Goal: Task Accomplishment & Management: Complete application form

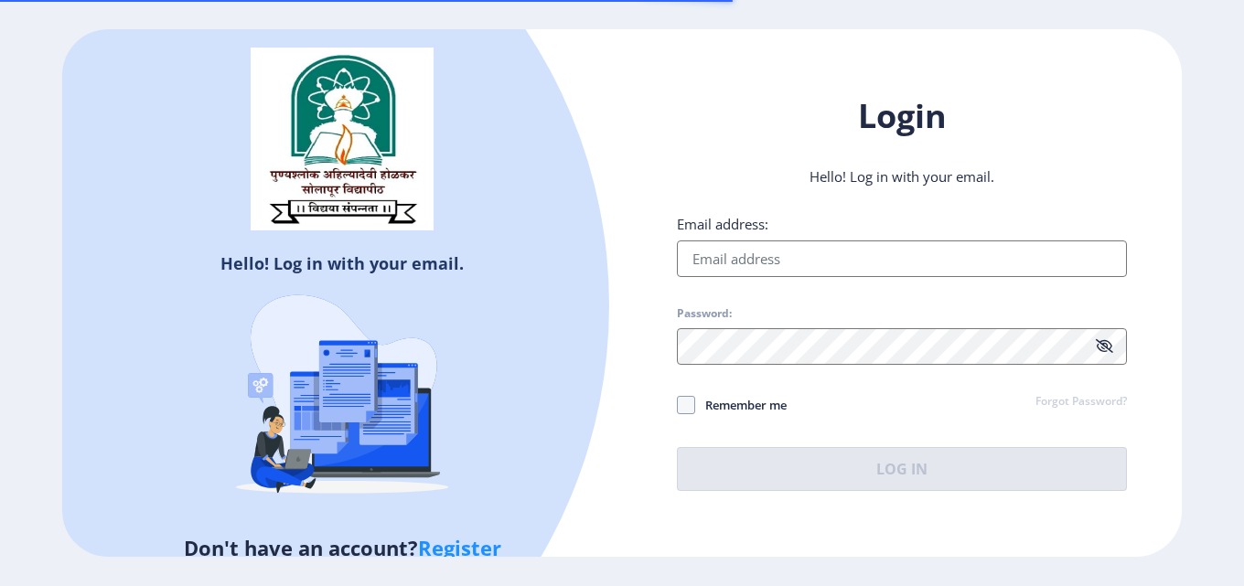
click at [752, 265] on input "Email address:" at bounding box center [902, 259] width 450 height 37
type input "[DOMAIN_NAME][EMAIL_ADDRESS][DOMAIN_NAME]"
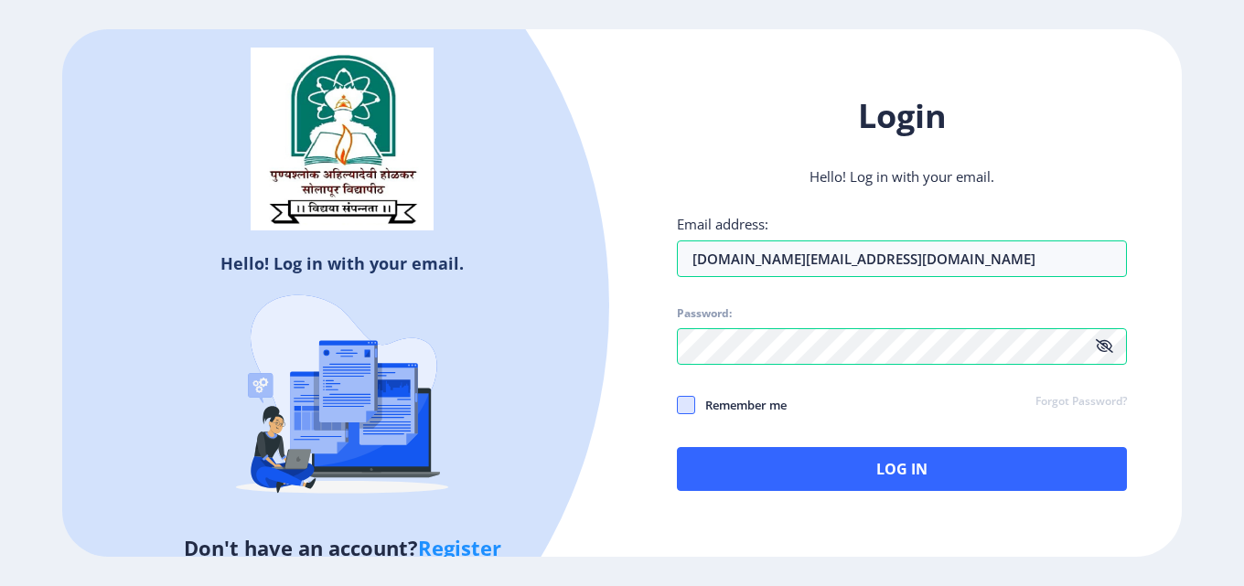
click at [684, 407] on span at bounding box center [686, 405] width 18 height 18
click at [678, 406] on input "Remember me" at bounding box center [677, 405] width 1 height 1
checkbox input "true"
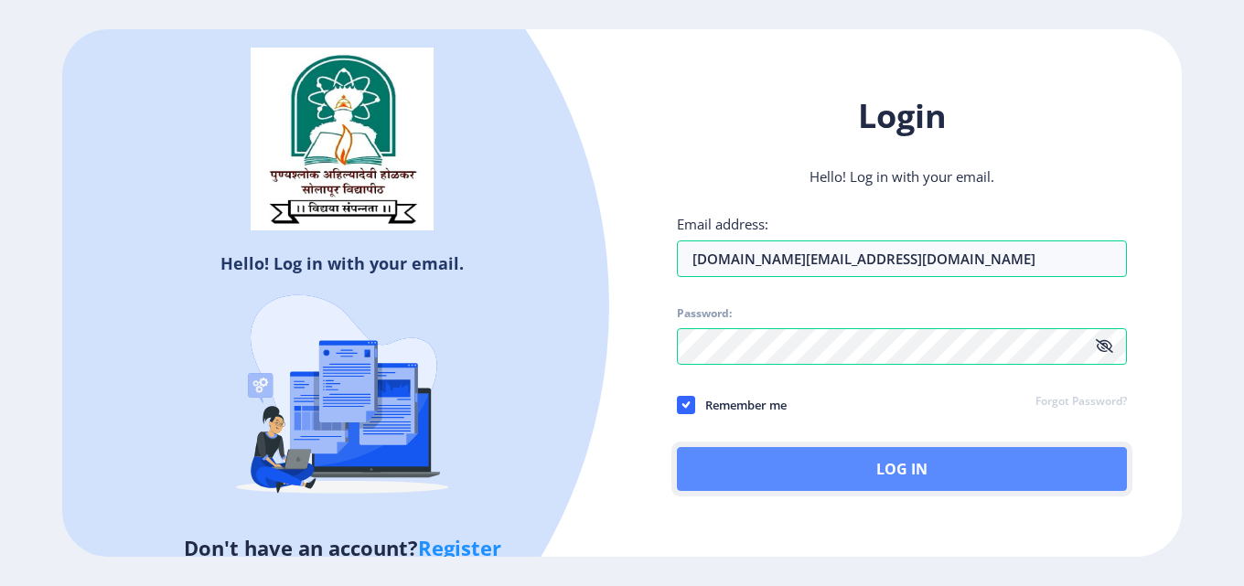
click at [890, 462] on button "Log In" at bounding box center [902, 469] width 450 height 44
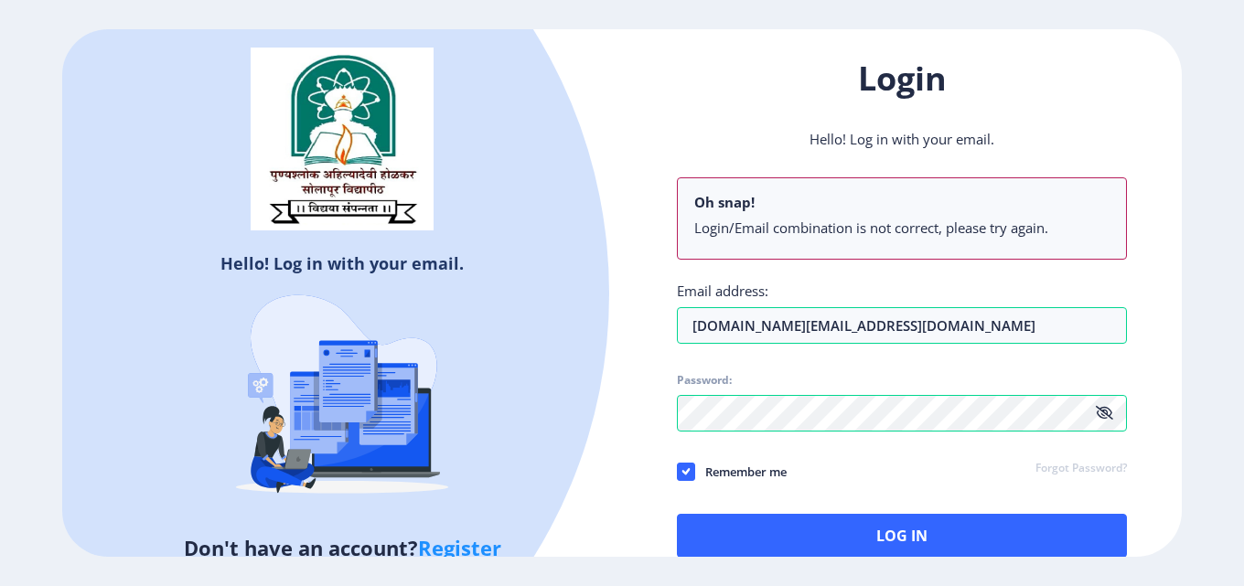
click at [1105, 415] on icon at bounding box center [1104, 413] width 17 height 14
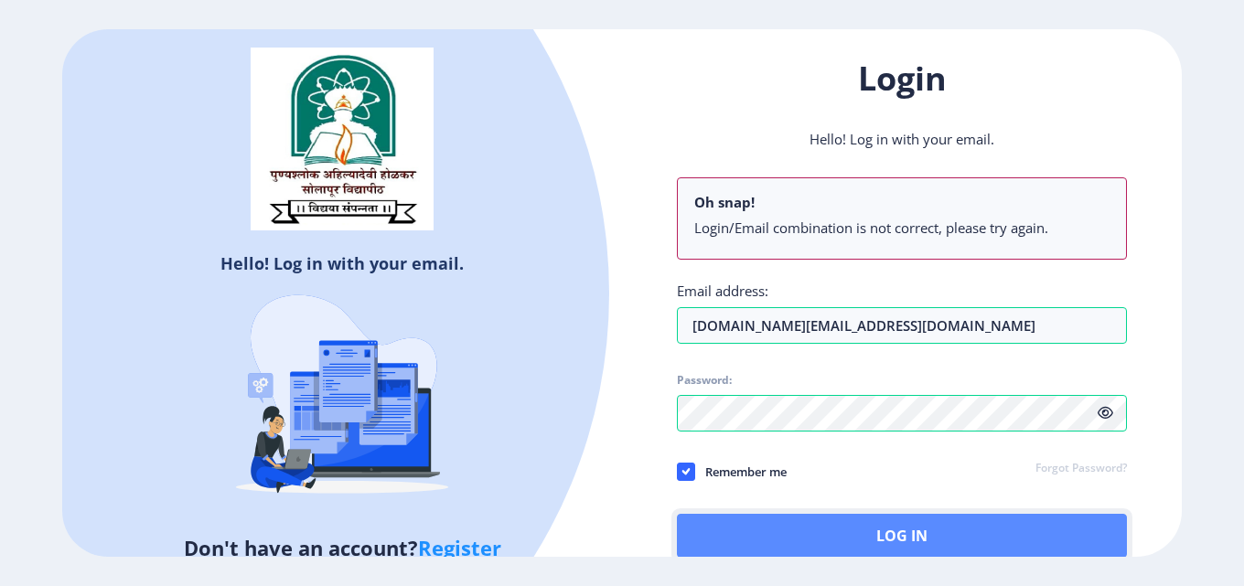
click at [859, 552] on button "Log In" at bounding box center [902, 536] width 450 height 44
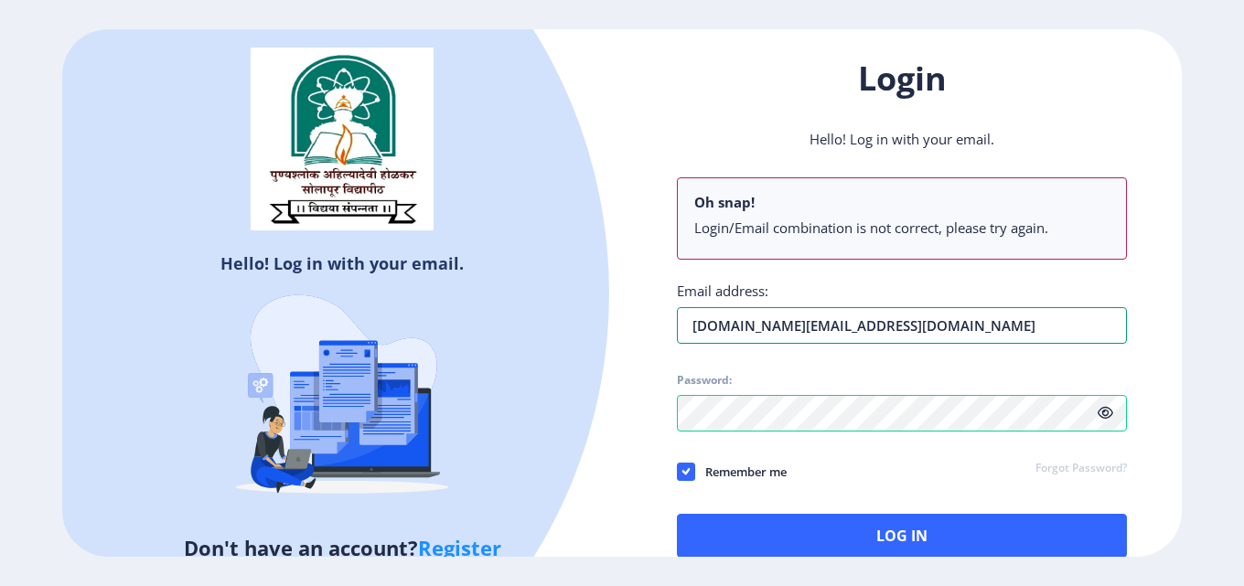
drag, startPoint x: 911, startPoint y: 327, endPoint x: 389, endPoint y: 346, distance: 522.6
click at [393, 346] on div "Hello! Log in with your email. Don't have an account? Register Login Hello! Log…" at bounding box center [622, 293] width 1120 height 528
click at [876, 478] on div "Remember me Forgot Password?" at bounding box center [902, 473] width 450 height 24
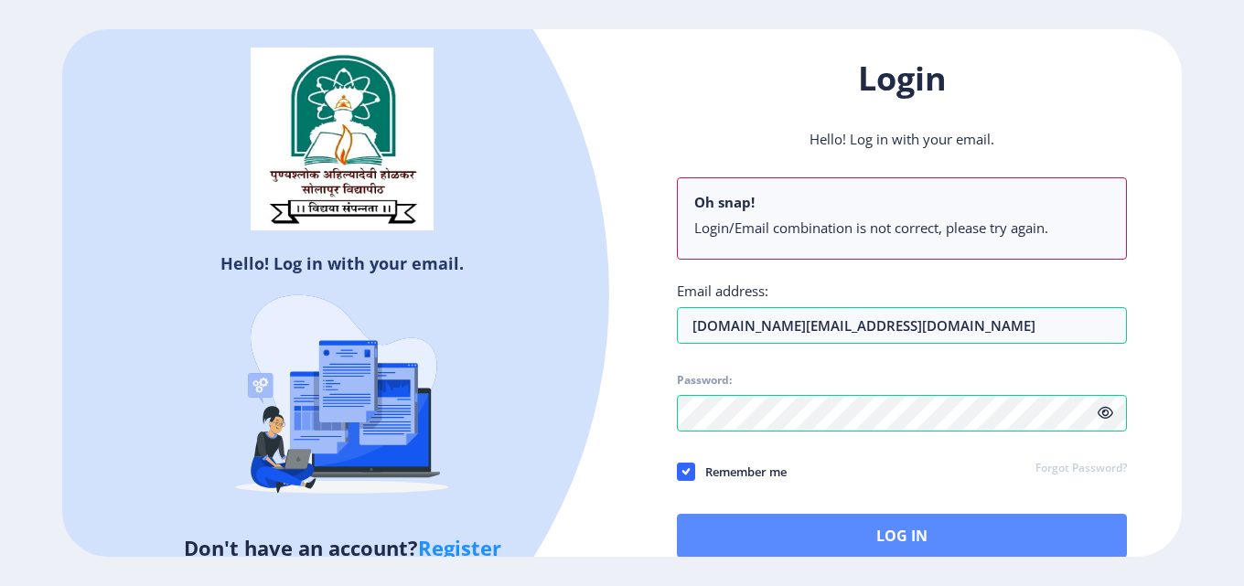
drag, startPoint x: 737, startPoint y: 567, endPoint x: 734, endPoint y: 556, distance: 11.6
click at [737, 567] on div "Hello! Log in with your email. Don't have an account? Register Login Hello! Log…" at bounding box center [622, 293] width 1244 height 586
click at [731, 541] on button "Log In" at bounding box center [902, 536] width 450 height 44
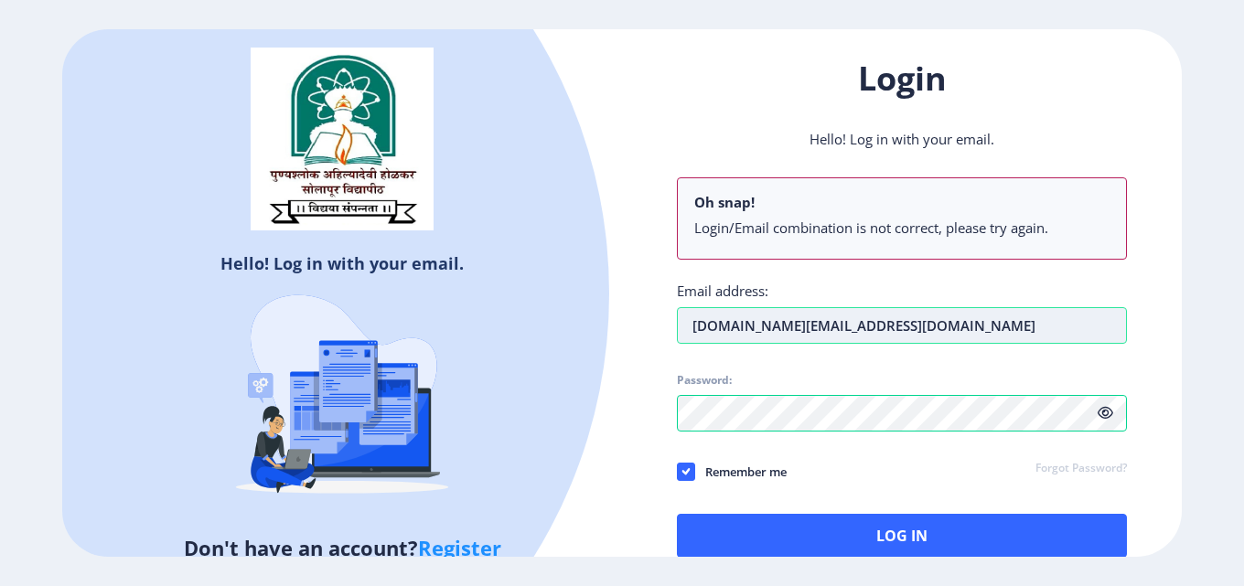
click at [766, 328] on input "[DOMAIN_NAME][EMAIL_ADDRESS][DOMAIN_NAME]" at bounding box center [902, 325] width 450 height 37
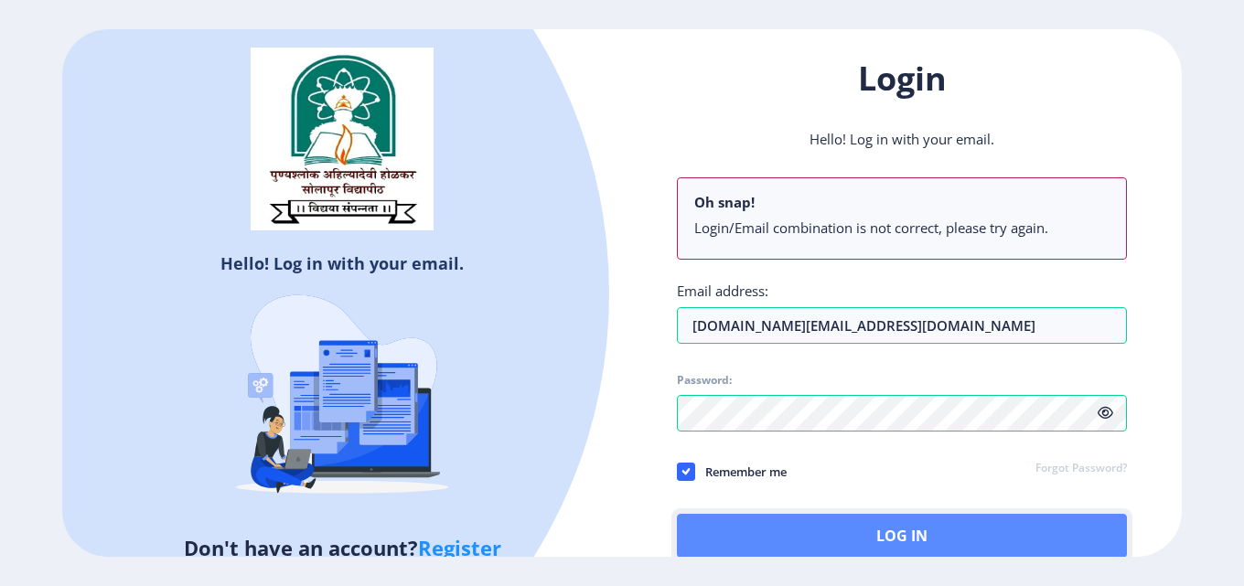
click at [801, 522] on button "Log In" at bounding box center [902, 536] width 450 height 44
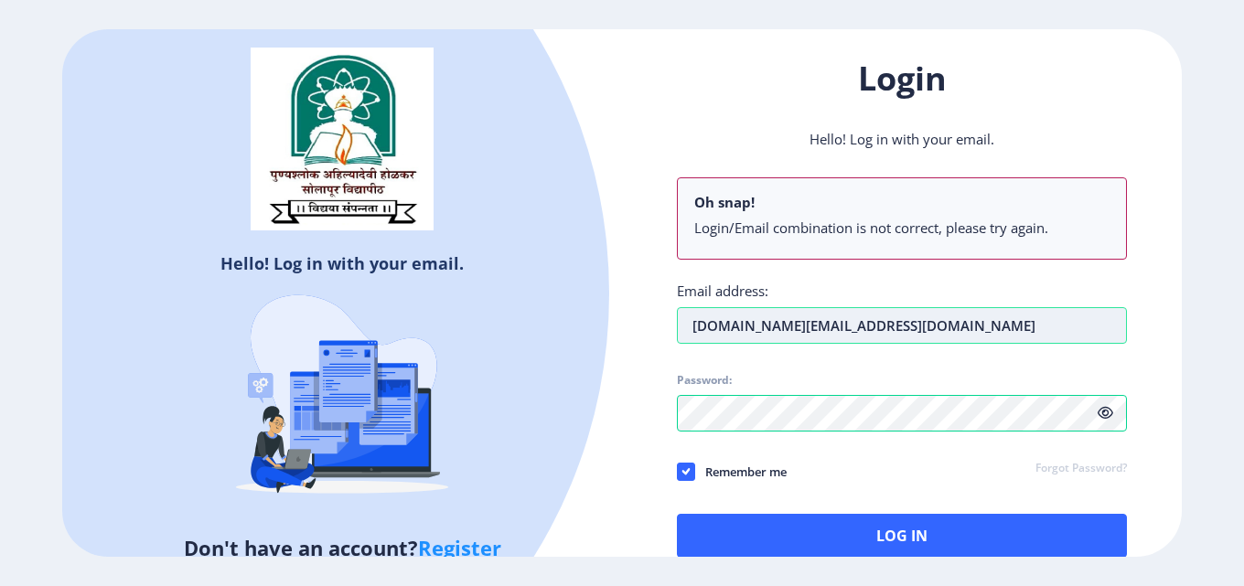
click at [772, 331] on input "verifications.team@netrika.com" at bounding box center [902, 325] width 450 height 37
type input "[DOMAIN_NAME][EMAIL_ADDRESS][DOMAIN_NAME]"
click at [472, 544] on link "Register" at bounding box center [459, 547] width 83 height 27
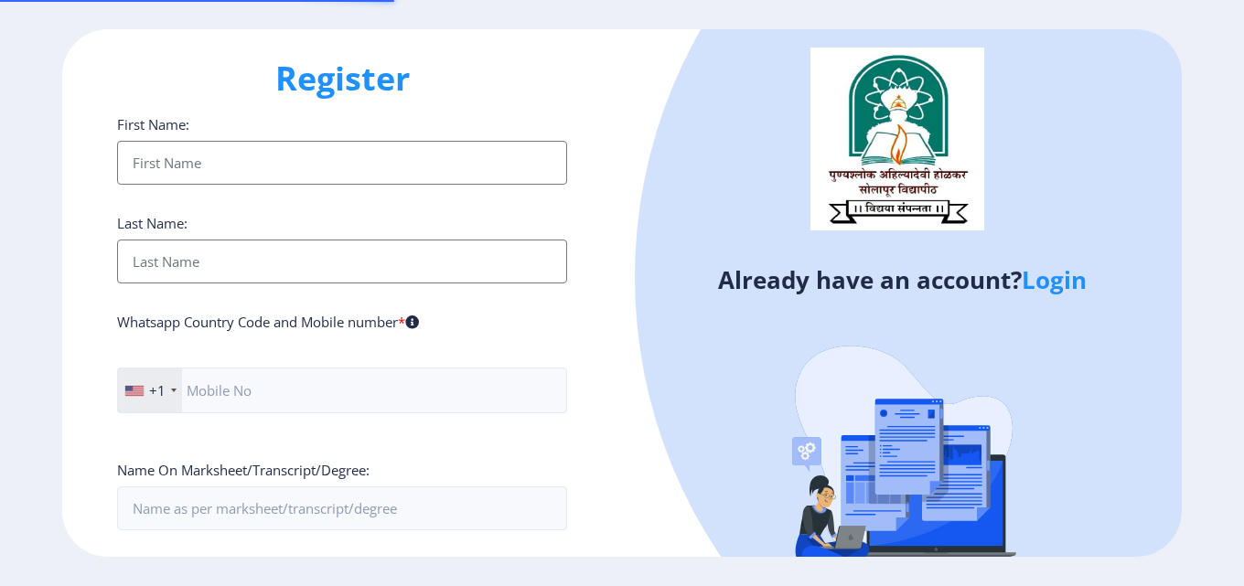
type input "[DOMAIN_NAME][EMAIL_ADDRESS][DOMAIN_NAME]"
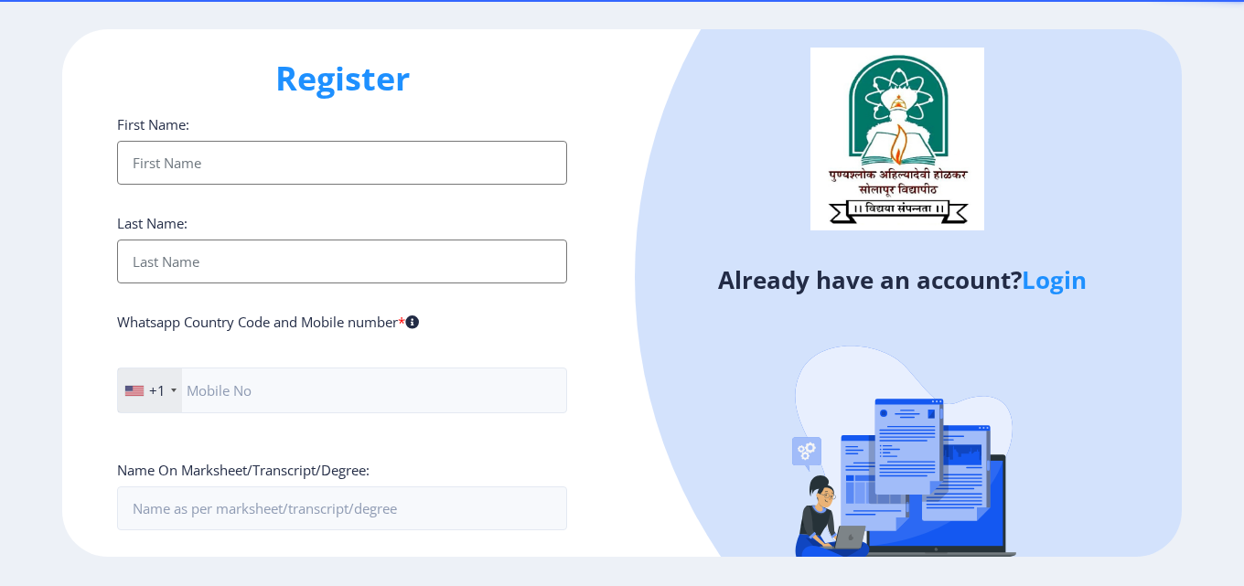
click at [227, 145] on input "First Name:" at bounding box center [342, 163] width 450 height 44
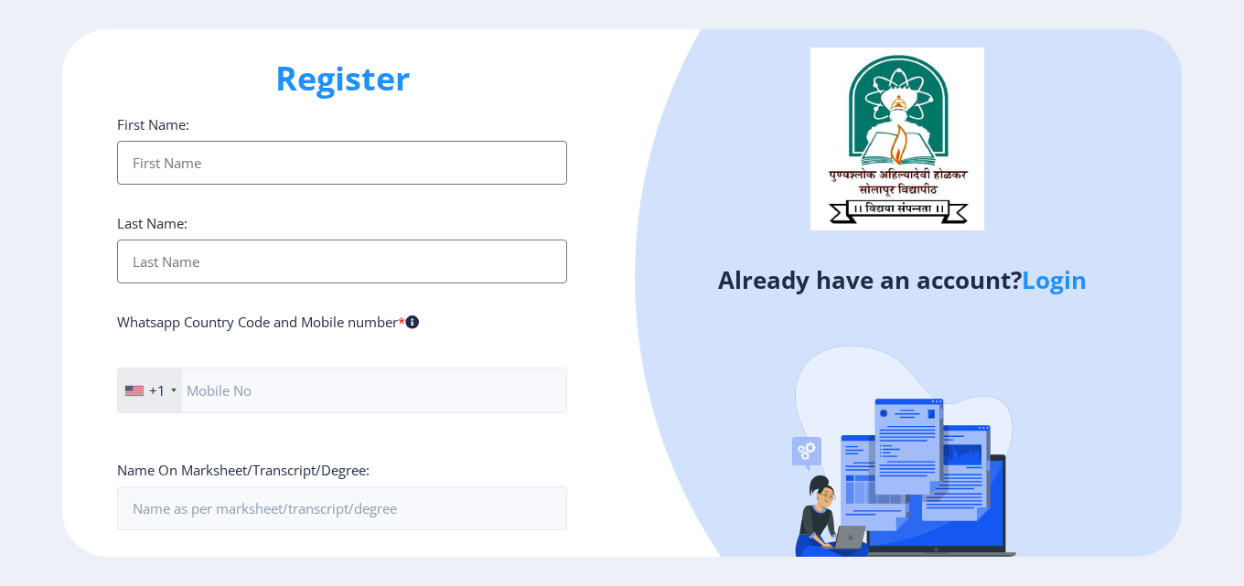
click at [347, 166] on input "First Name:" at bounding box center [342, 163] width 450 height 44
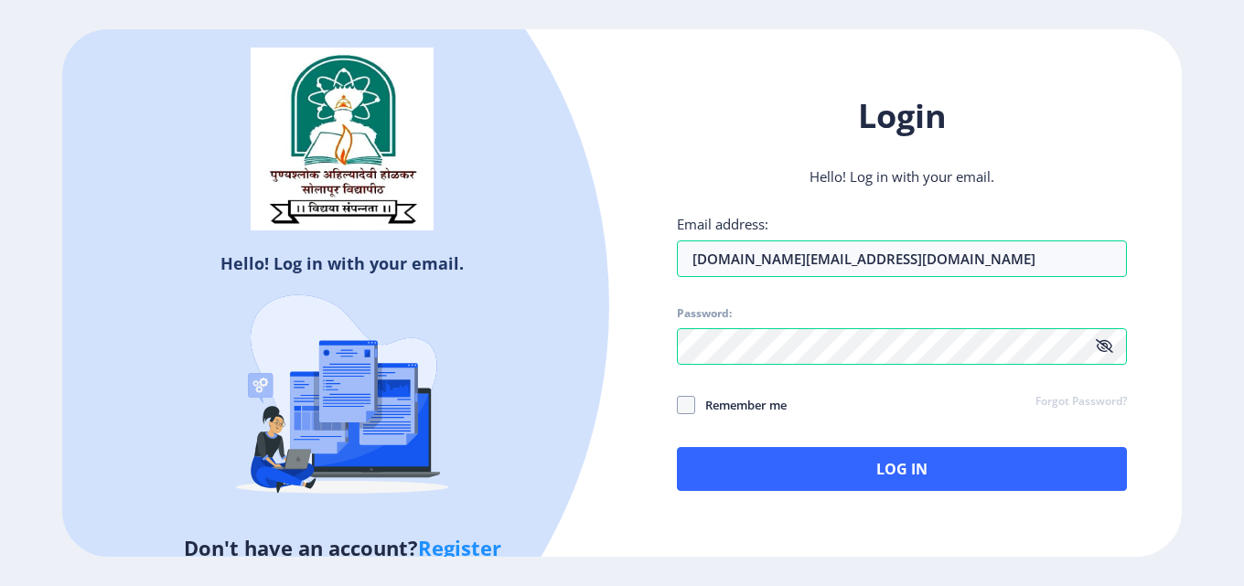
click at [428, 549] on link "Register" at bounding box center [459, 547] width 83 height 27
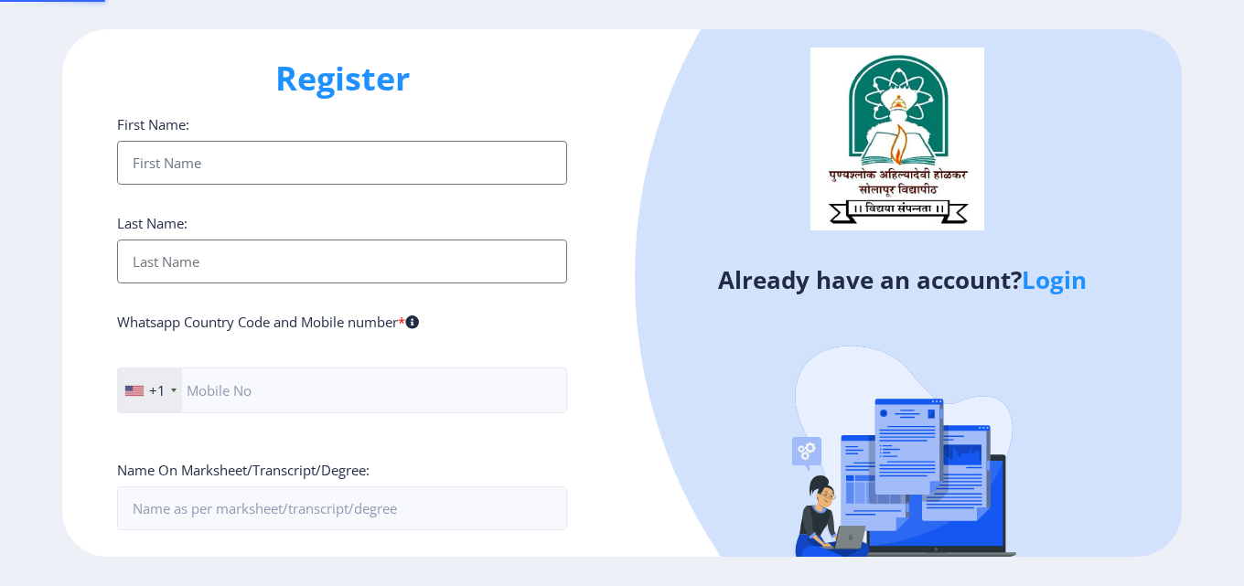
type input "[DOMAIN_NAME][EMAIL_ADDRESS][DOMAIN_NAME]"
click at [338, 158] on input "First Name:" at bounding box center [342, 163] width 450 height 44
type input "Ashish"
type input "Upadhyay"
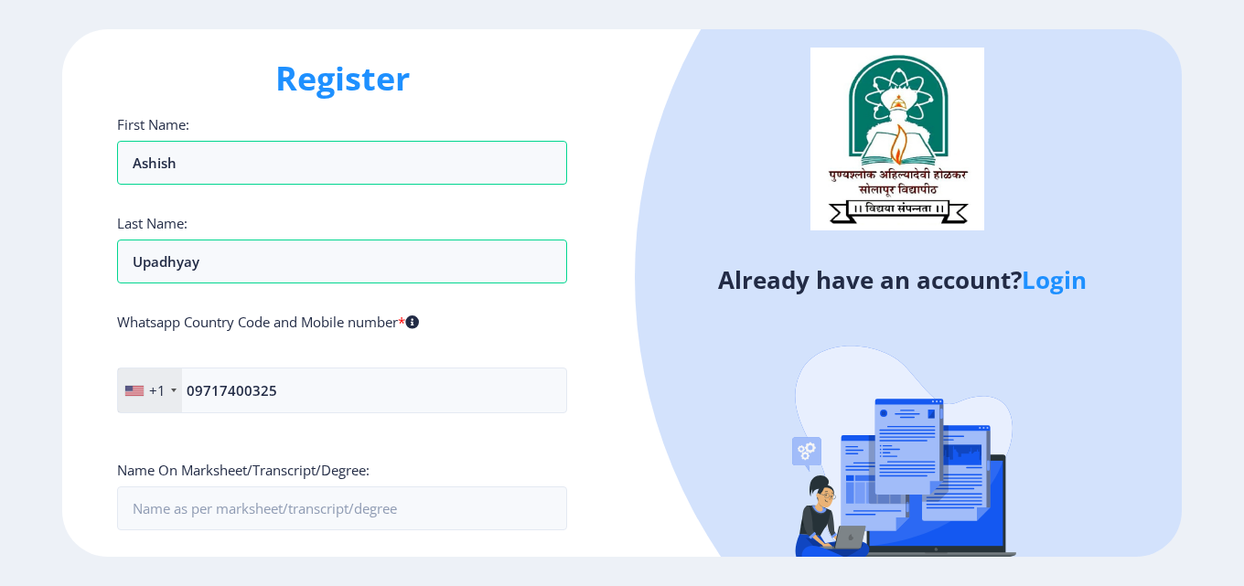
click at [151, 394] on div "+1" at bounding box center [157, 390] width 16 height 18
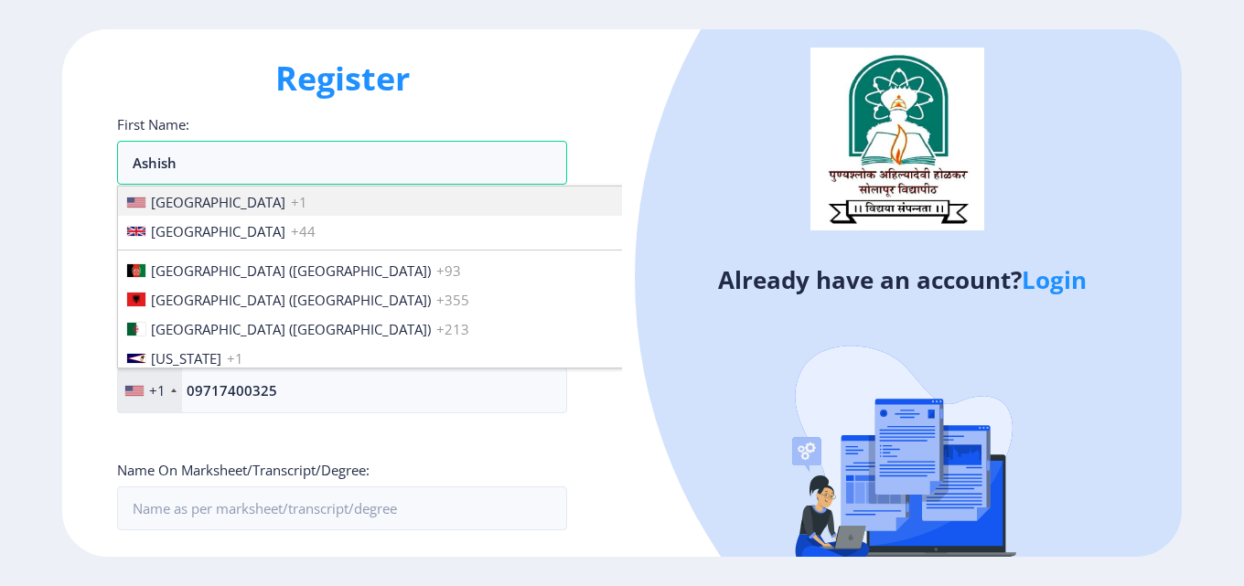
scroll to position [2801, 0]
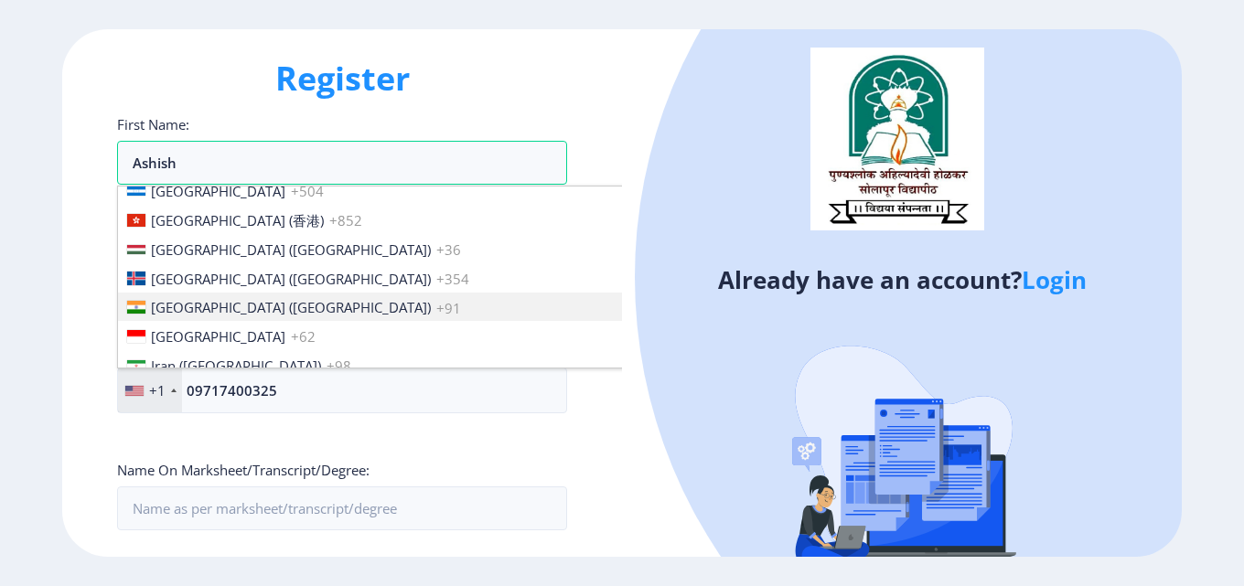
click at [202, 303] on span "India (भारत)" at bounding box center [291, 307] width 280 height 18
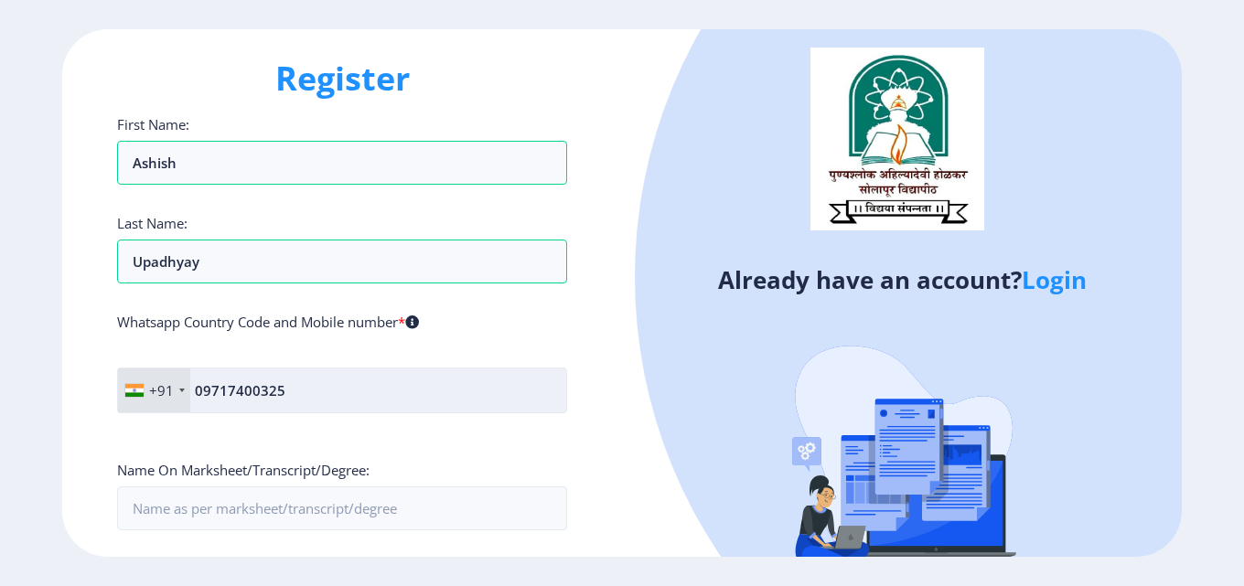
click at [198, 385] on input "09717400325" at bounding box center [342, 391] width 450 height 46
type input "9717400325"
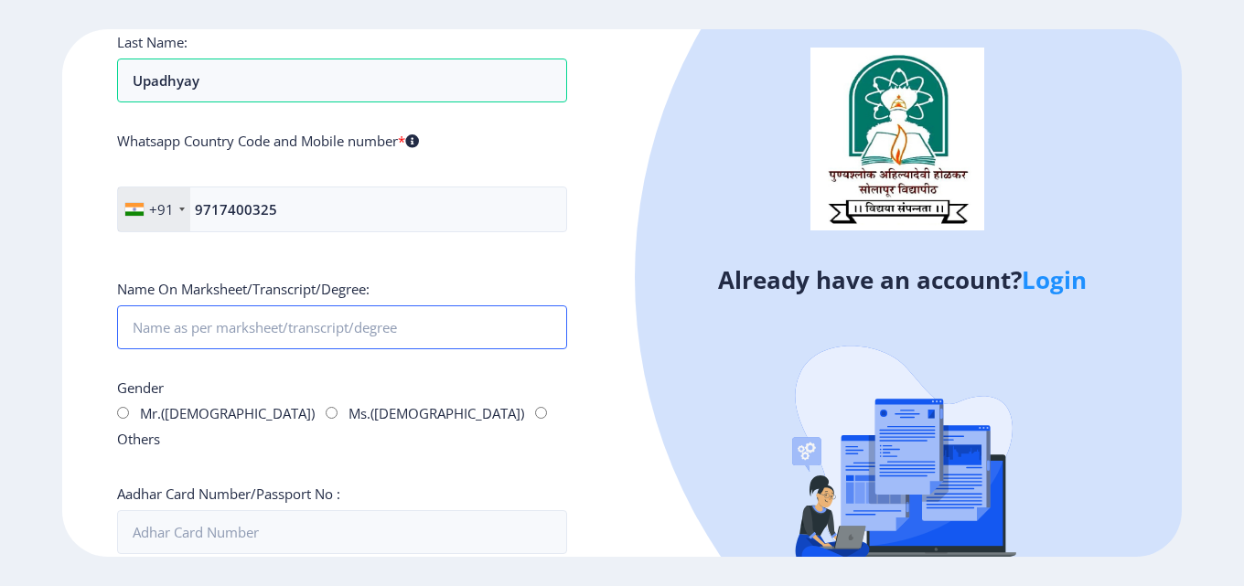
scroll to position [183, 0]
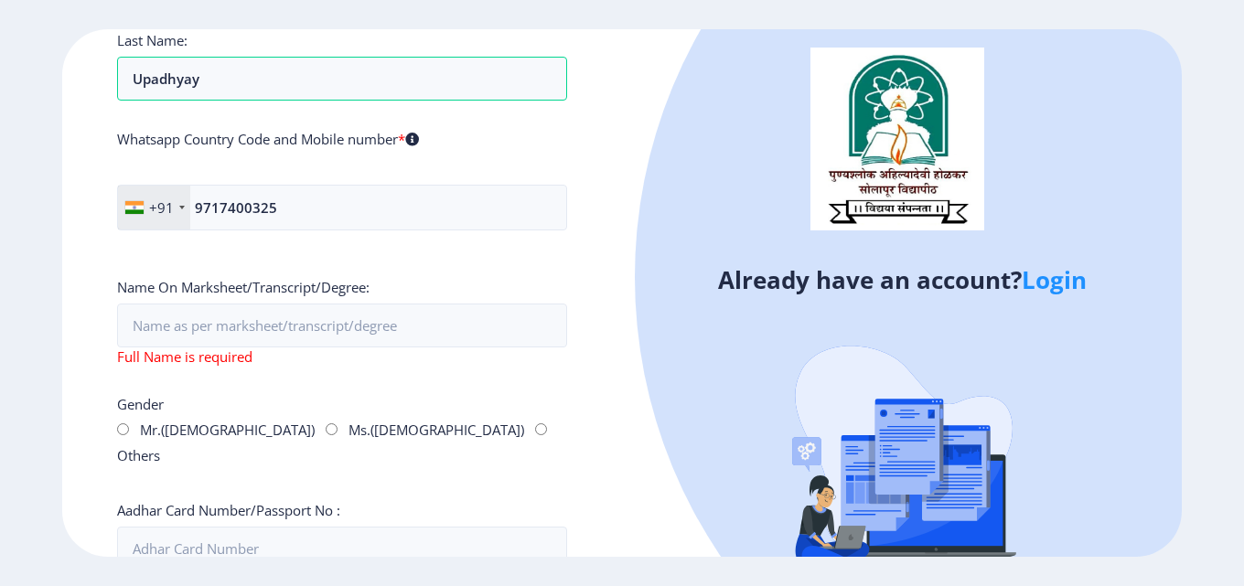
click at [124, 416] on div "Gender Mr.(Male) Ms.(Female) Others" at bounding box center [342, 433] width 450 height 77
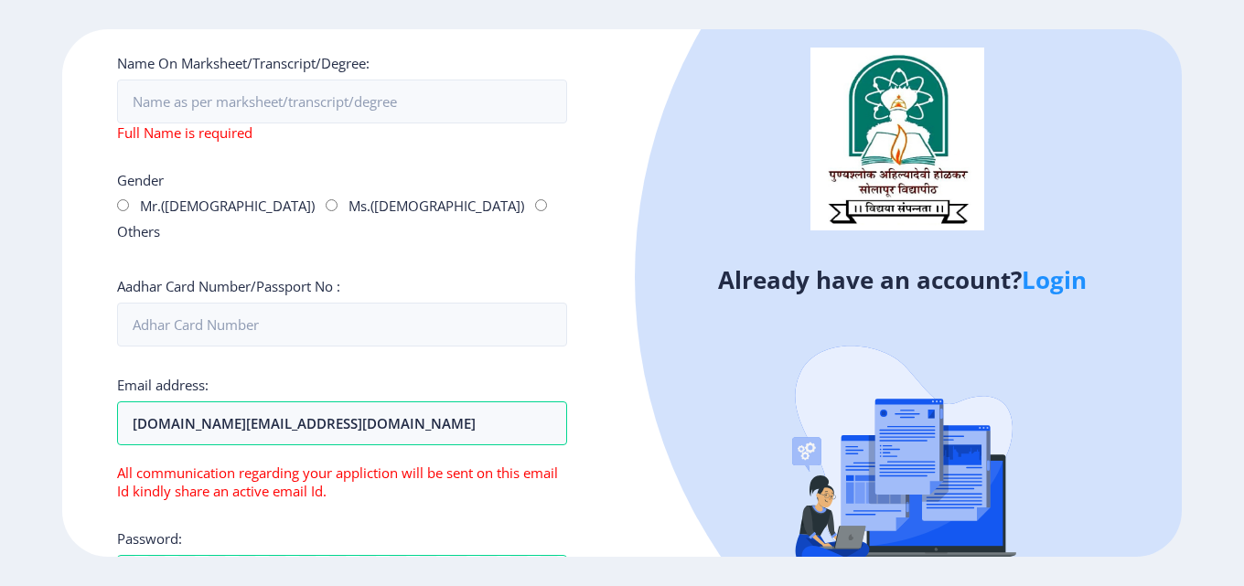
scroll to position [370, 0]
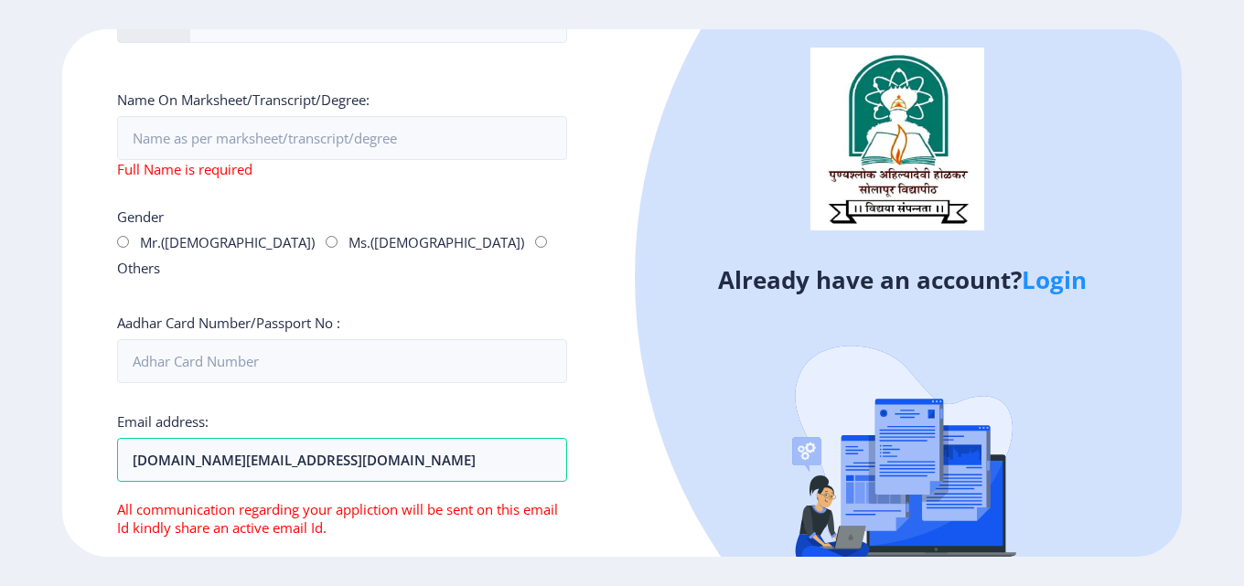
click at [122, 242] on input "Mr.(Male)" at bounding box center [123, 242] width 12 height 12
radio input "true"
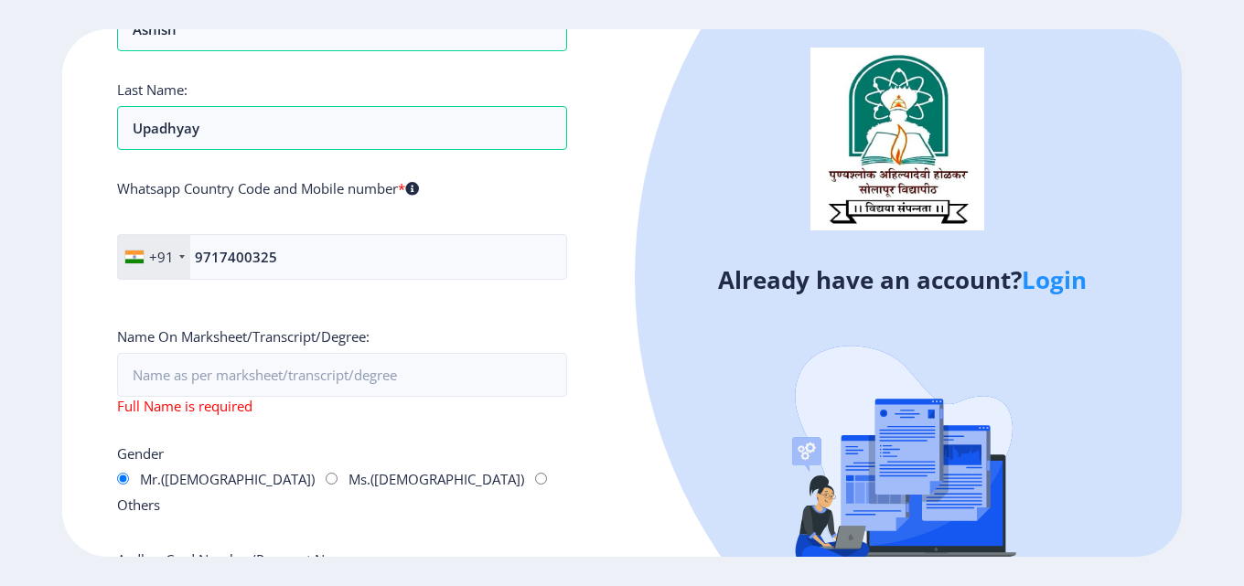
scroll to position [188, 0]
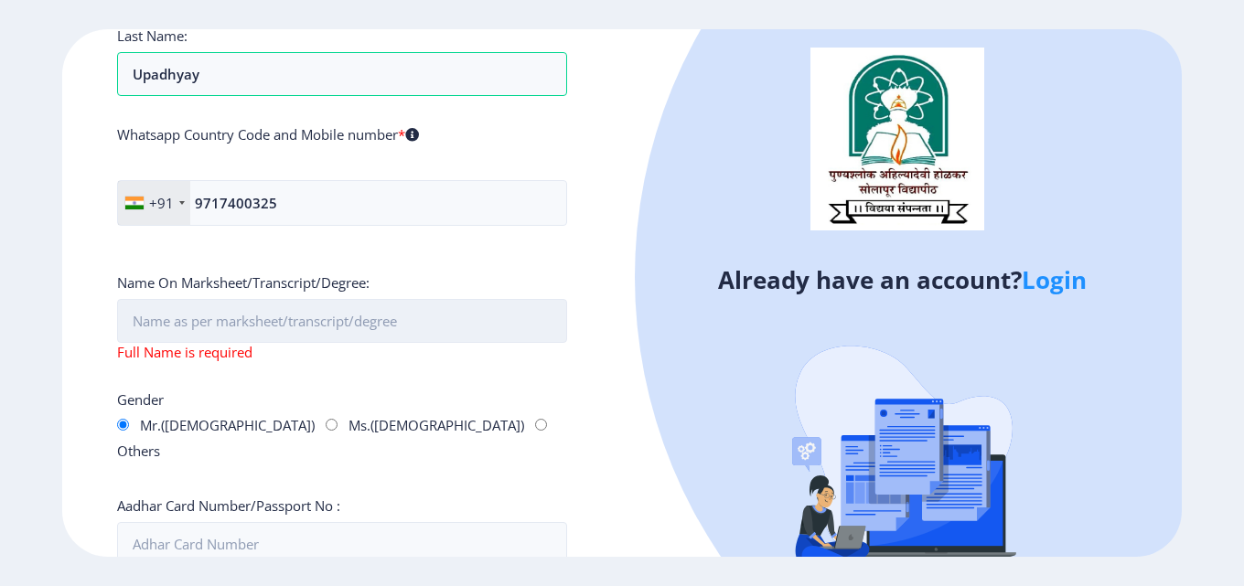
click at [287, 325] on input "First Name:" at bounding box center [342, 321] width 450 height 44
paste input "Patnaikuni Dinhar R Patnail<"
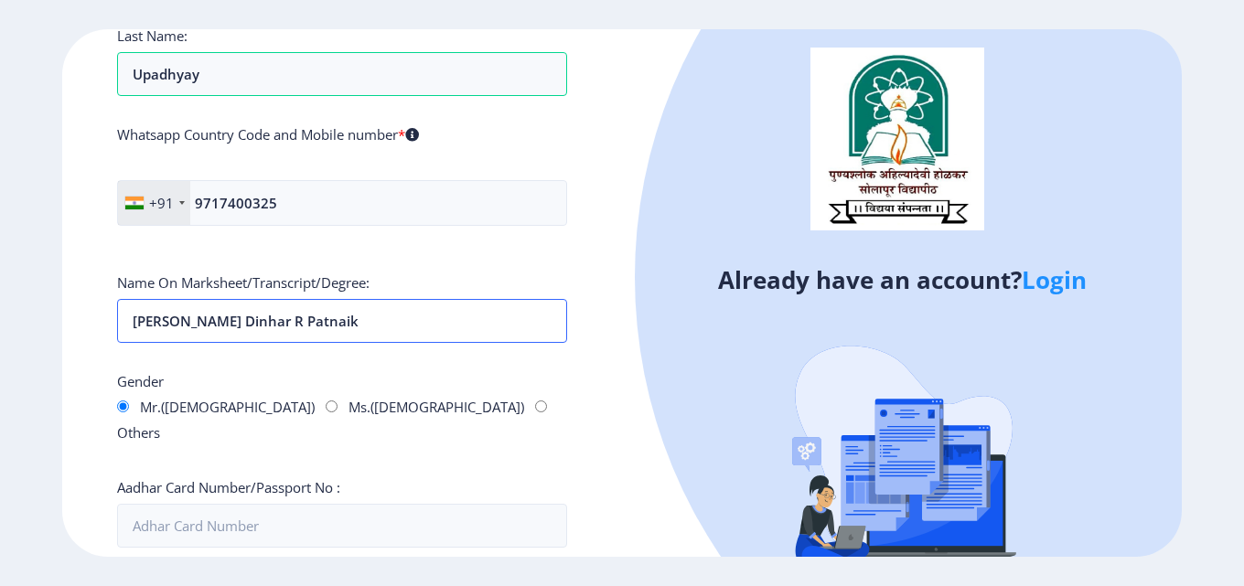
type input "Patnaikuni Dinhar R Patnaik"
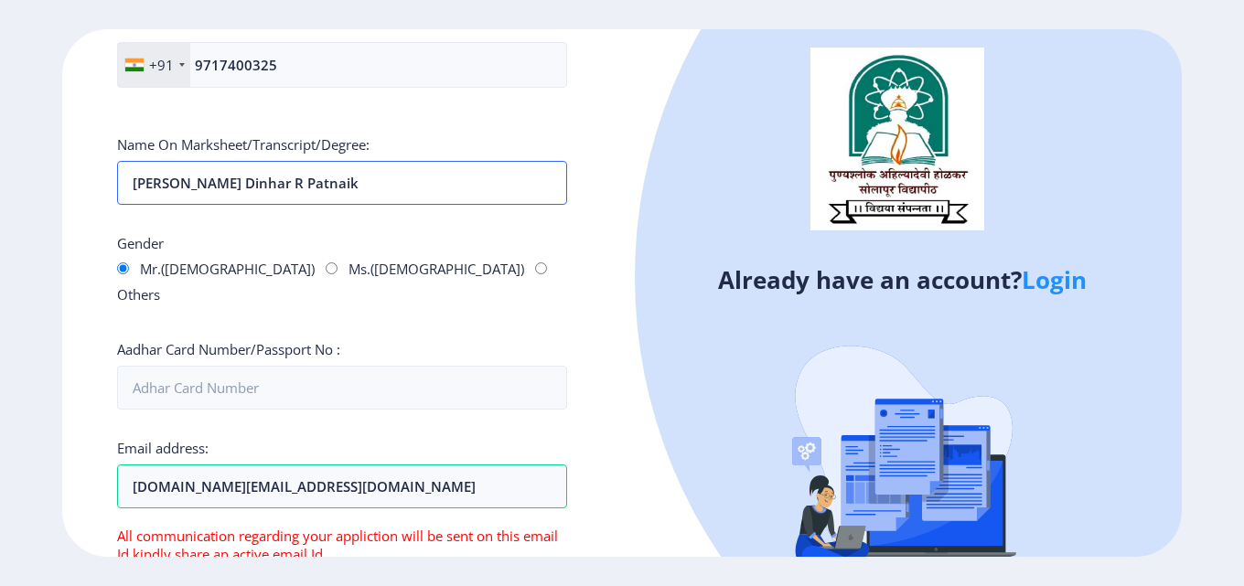
scroll to position [370, 0]
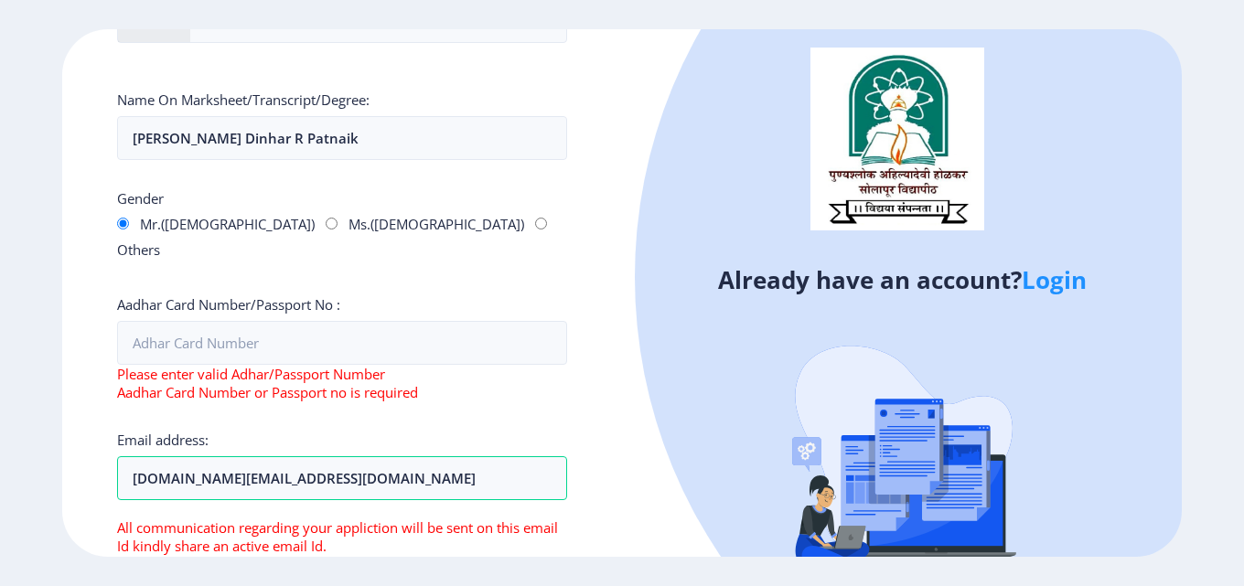
click at [1067, 285] on link "Login" at bounding box center [1054, 279] width 65 height 33
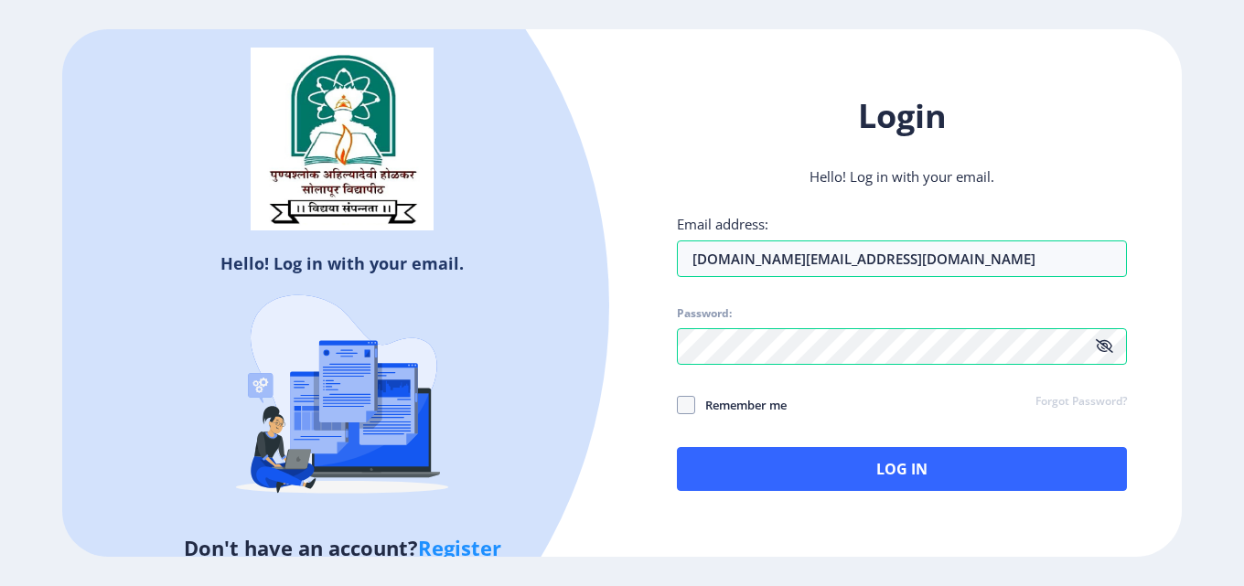
click at [1106, 347] on icon at bounding box center [1104, 346] width 17 height 14
click at [443, 550] on link "Register" at bounding box center [459, 547] width 83 height 27
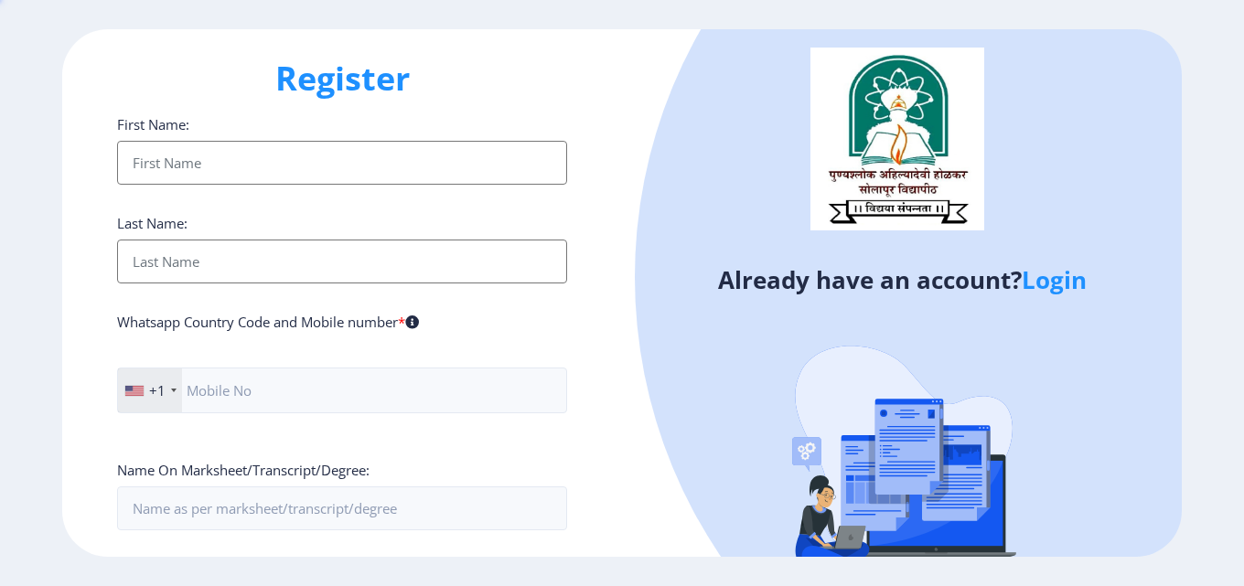
type input "[DOMAIN_NAME][EMAIL_ADDRESS][DOMAIN_NAME]"
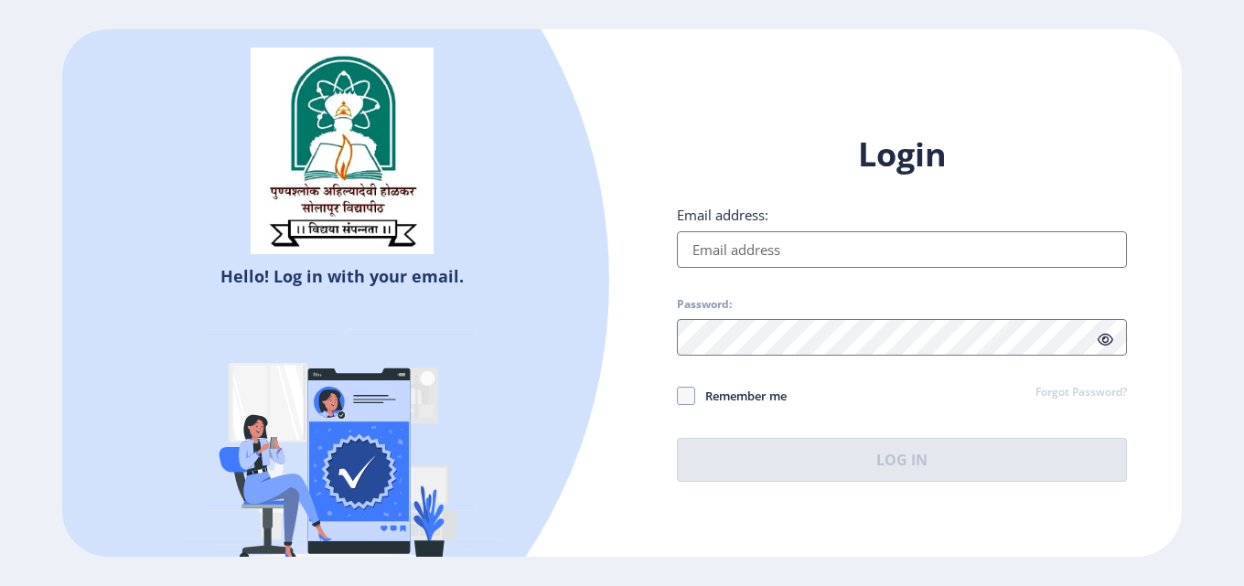
click at [753, 259] on input "Email address:" at bounding box center [902, 249] width 450 height 37
type input "[DOMAIN_NAME][EMAIL_ADDRESS][DOMAIN_NAME]"
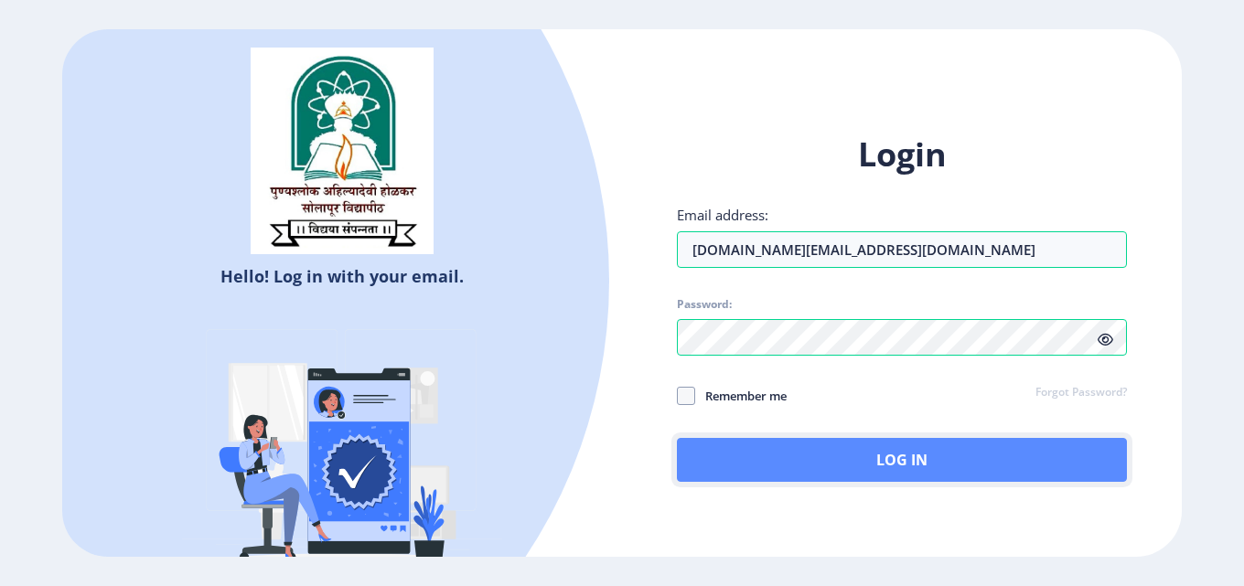
click at [803, 454] on button "Log In" at bounding box center [902, 460] width 450 height 44
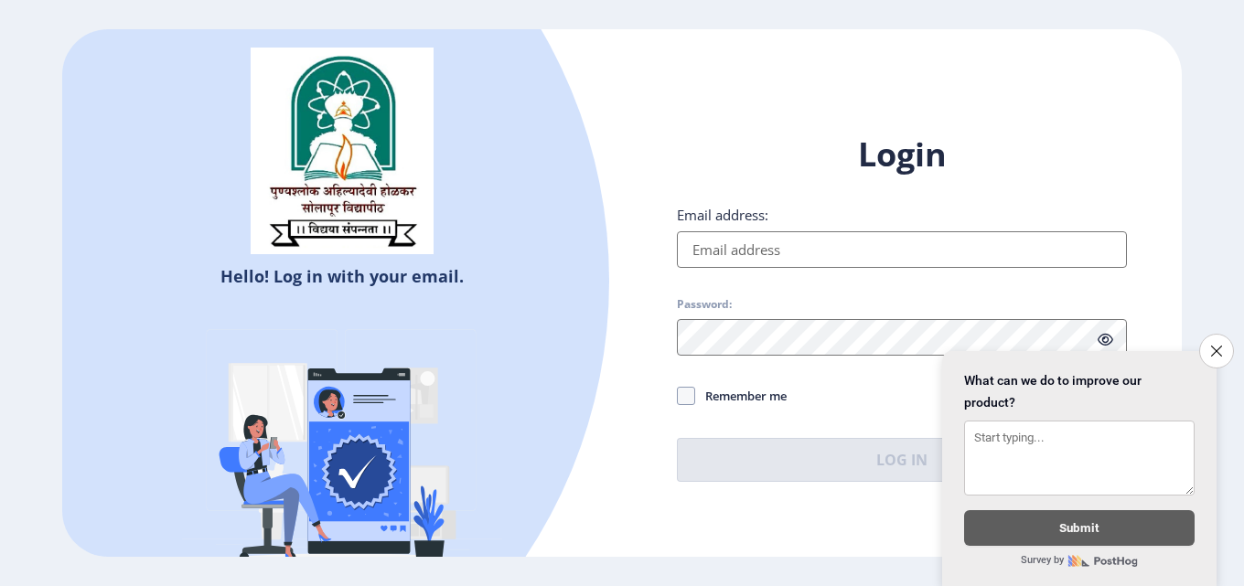
drag, startPoint x: 772, startPoint y: 232, endPoint x: 772, endPoint y: 254, distance: 22.0
click at [772, 232] on input "Email address:" at bounding box center [902, 249] width 450 height 37
type input "[DOMAIN_NAME][EMAIL_ADDRESS][DOMAIN_NAME]"
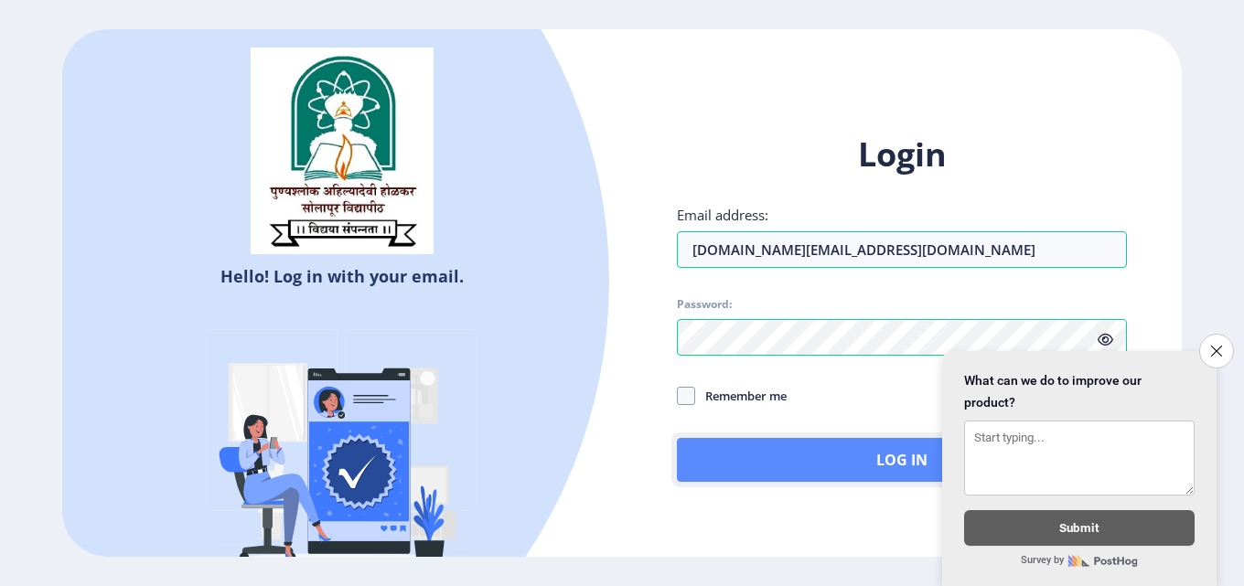
click at [787, 460] on button "Log In" at bounding box center [902, 460] width 450 height 44
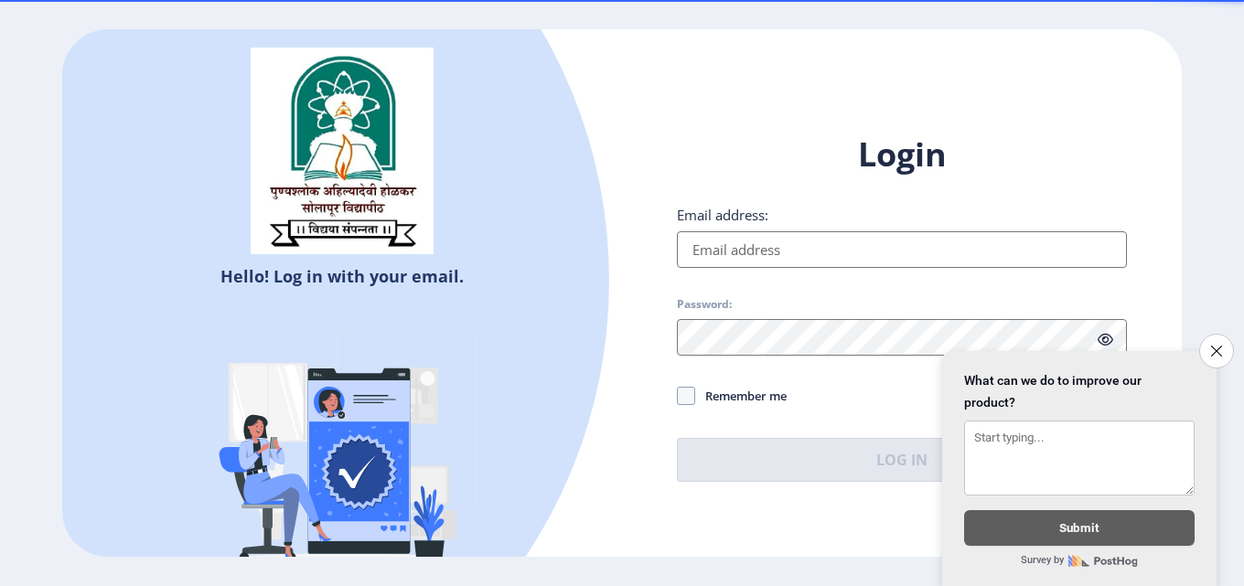
click at [821, 245] on input "Email address:" at bounding box center [902, 249] width 450 height 37
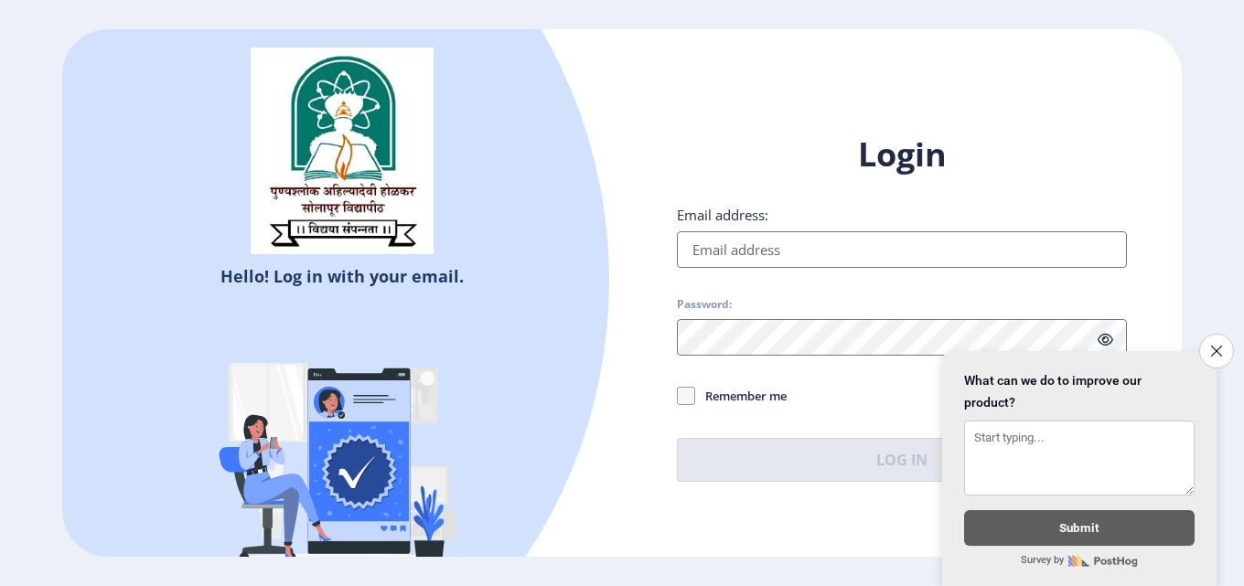
type input "[DOMAIN_NAME][EMAIL_ADDRESS][DOMAIN_NAME]"
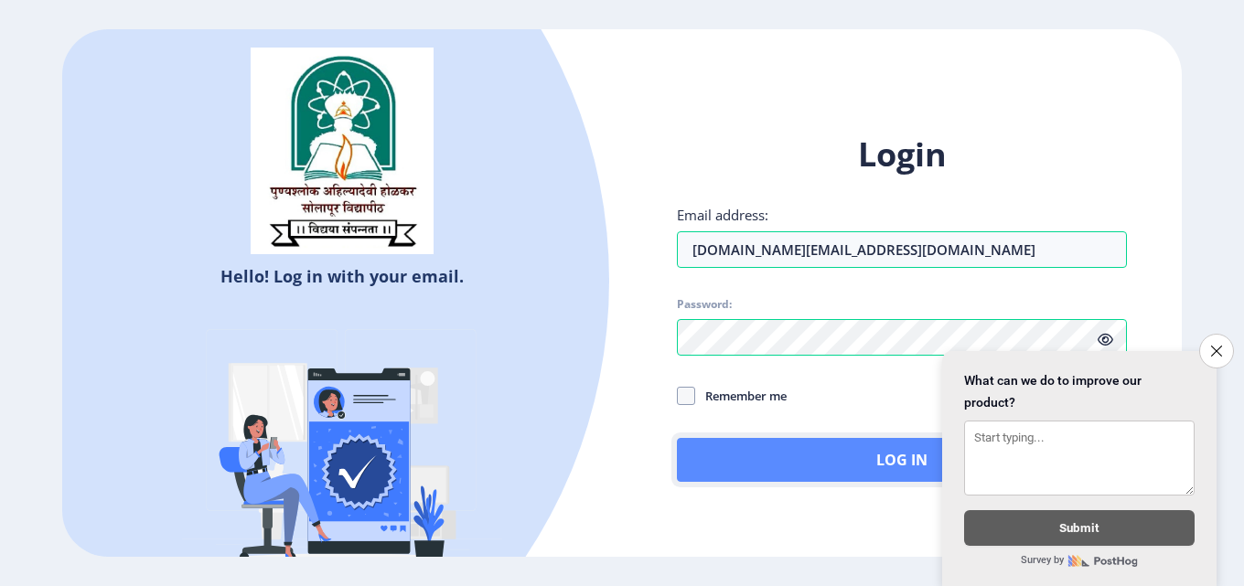
click at [813, 450] on button "Log In" at bounding box center [902, 460] width 450 height 44
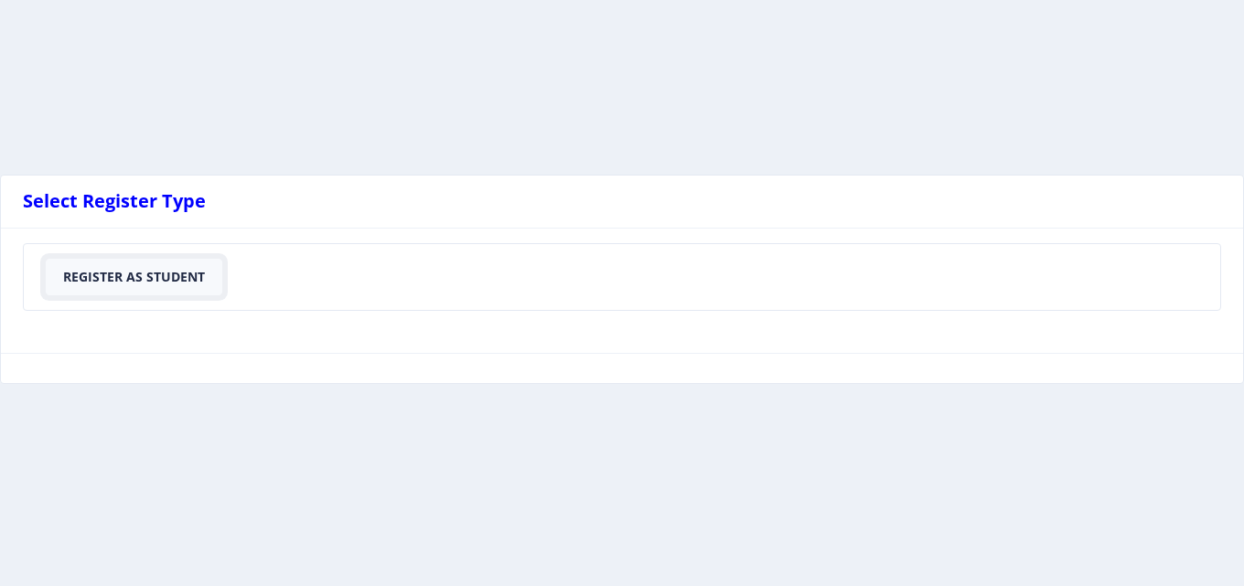
click at [129, 285] on button "Register As Student" at bounding box center [134, 277] width 177 height 37
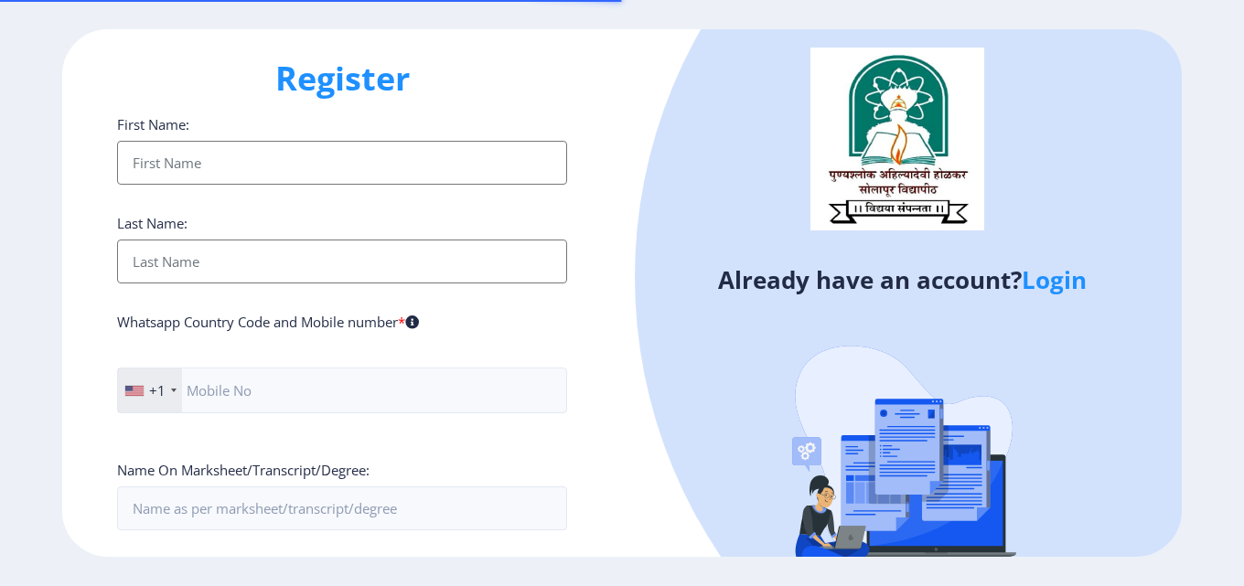
type input "[DOMAIN_NAME][EMAIL_ADDRESS][DOMAIN_NAME]"
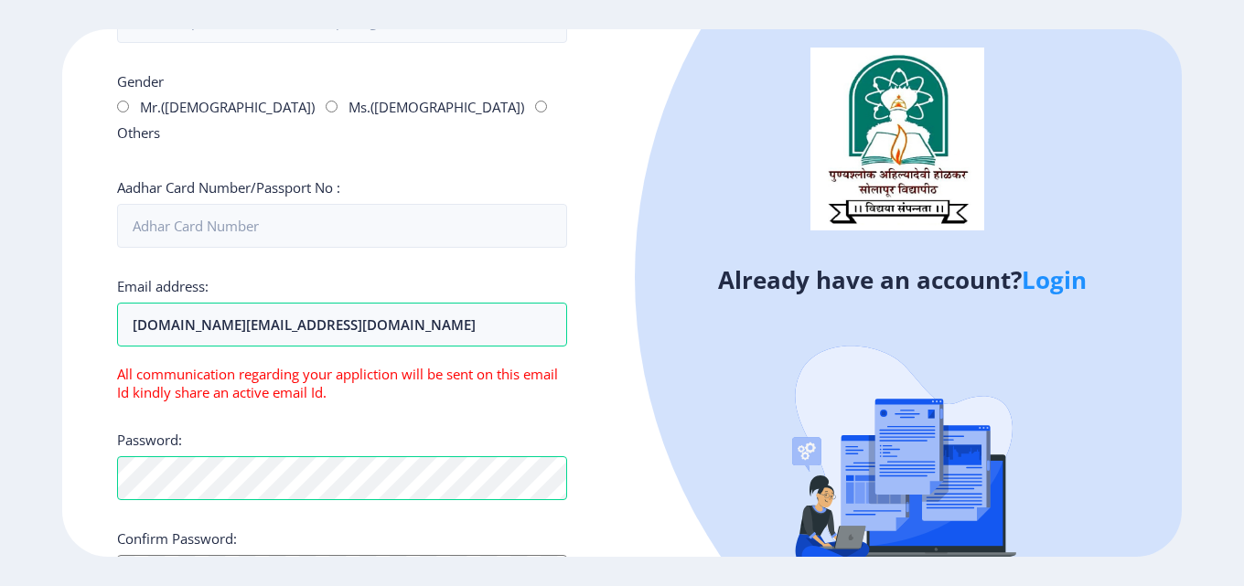
scroll to position [627, 0]
